Goal: Information Seeking & Learning: Learn about a topic

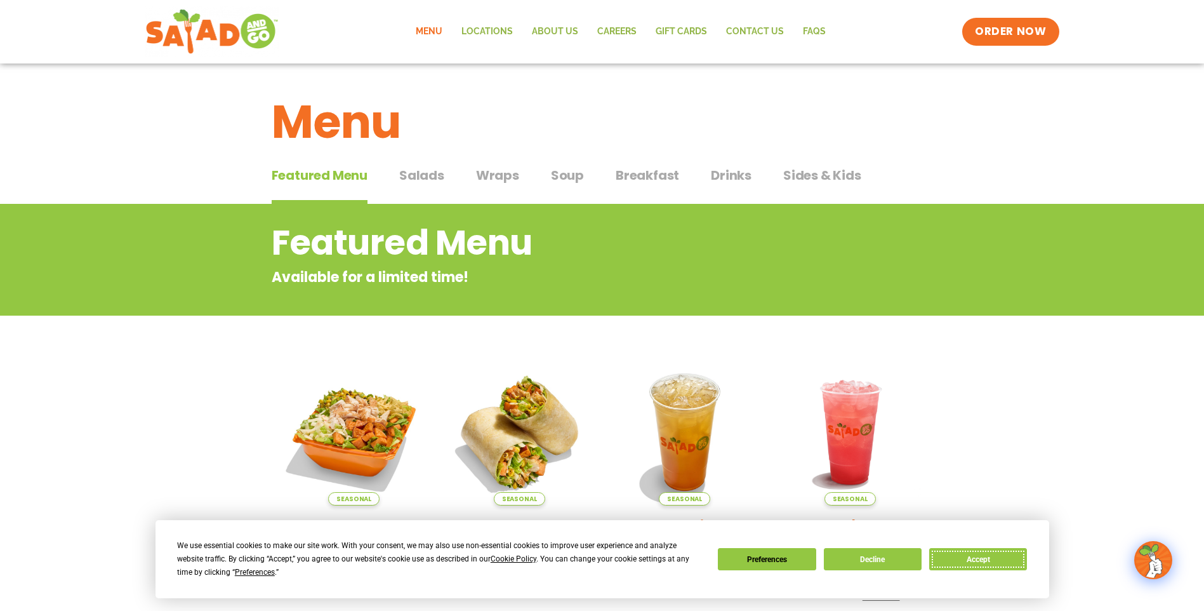
click at [983, 561] on button "Accept" at bounding box center [978, 559] width 98 height 22
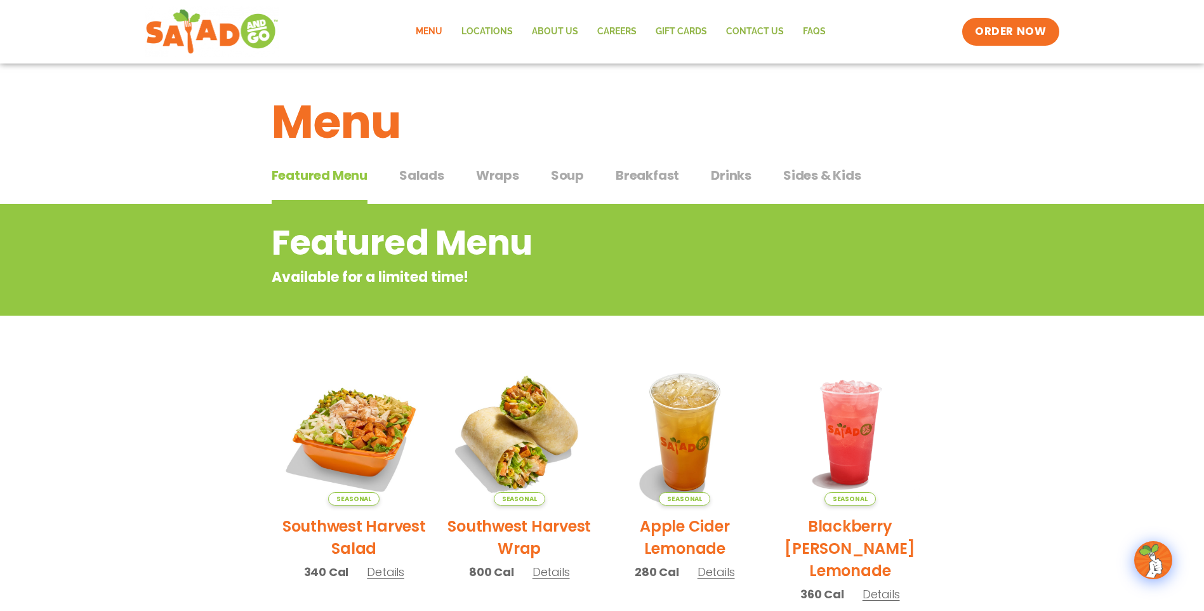
click at [492, 170] on span "Wraps" at bounding box center [497, 175] width 43 height 19
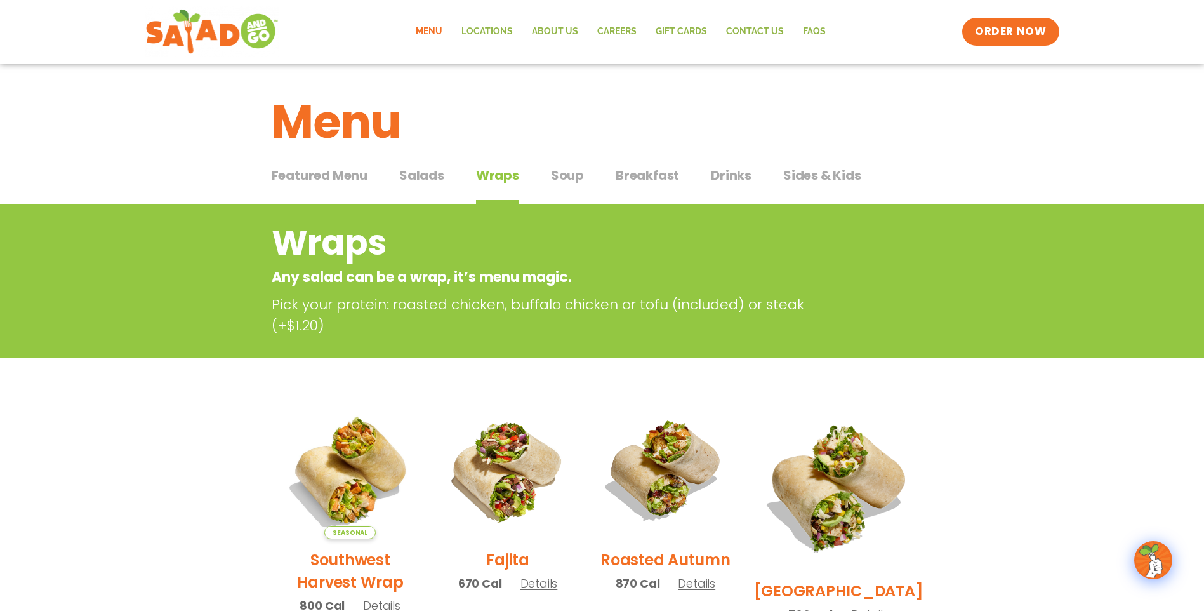
click at [408, 173] on span "Salads" at bounding box center [421, 175] width 45 height 19
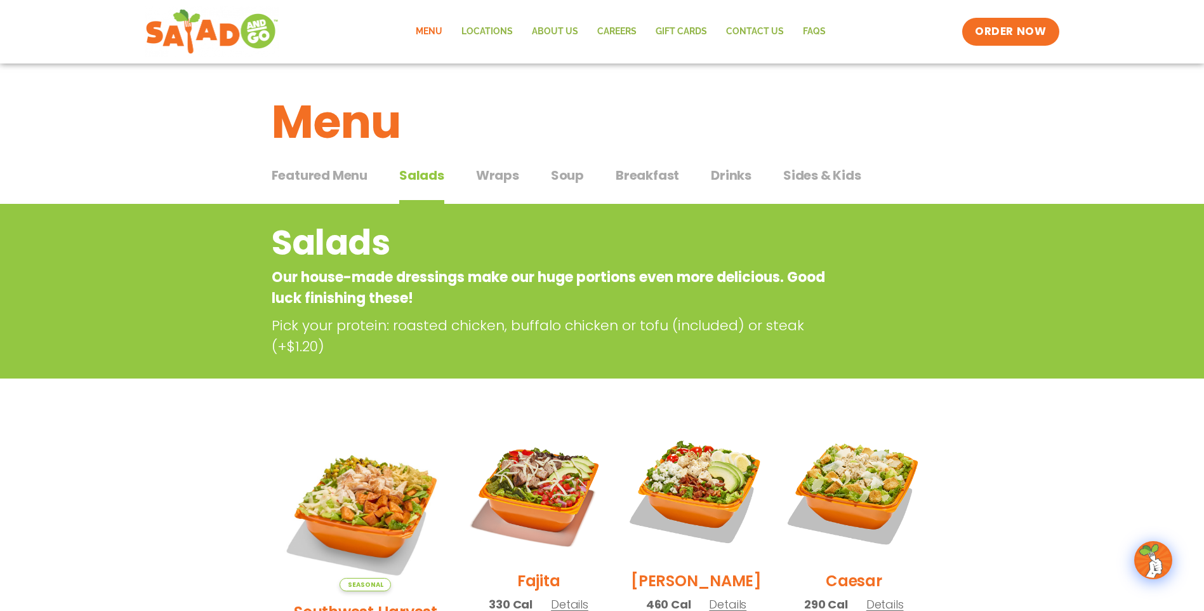
click at [794, 180] on span "Sides & Kids" at bounding box center [822, 175] width 78 height 19
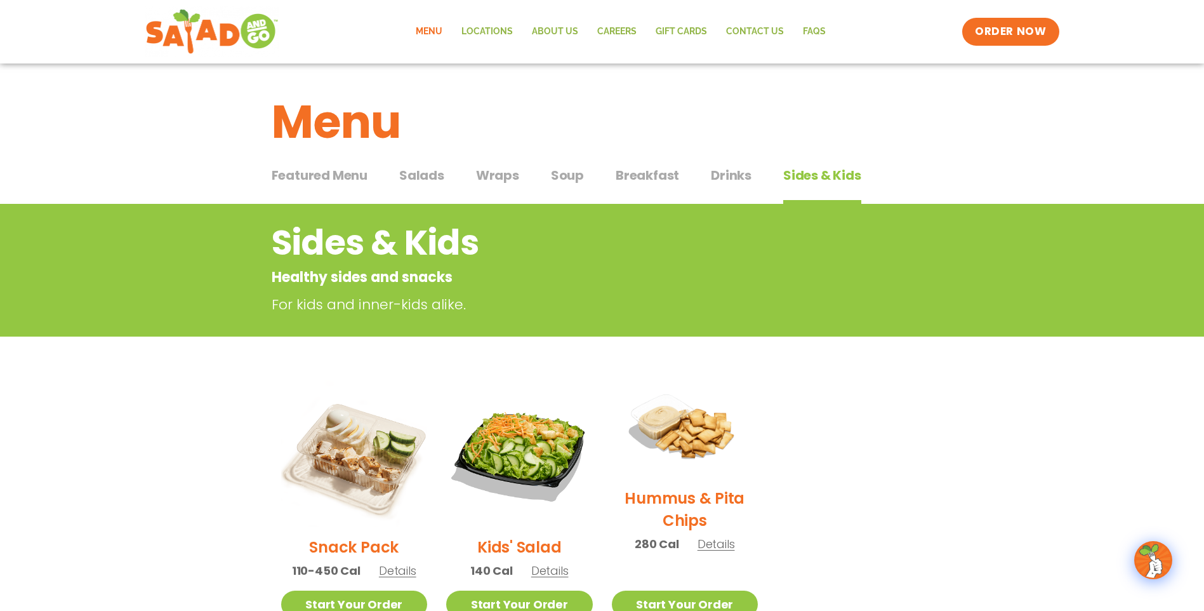
click at [317, 178] on span "Featured Menu" at bounding box center [320, 175] width 96 height 19
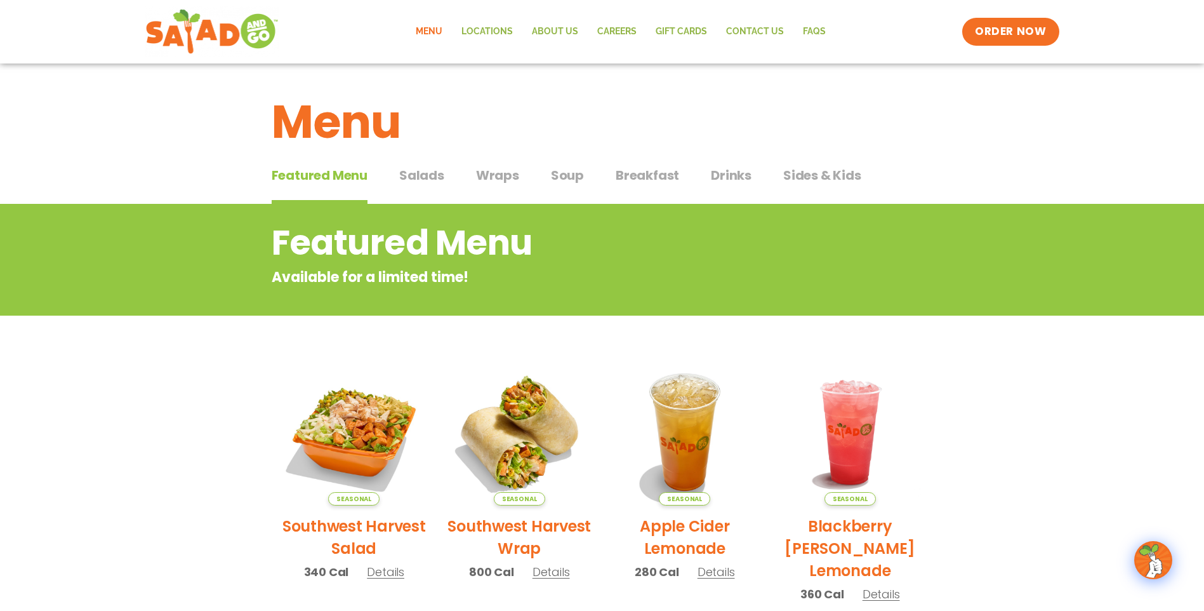
scroll to position [254, 0]
